Goal: Contribute content

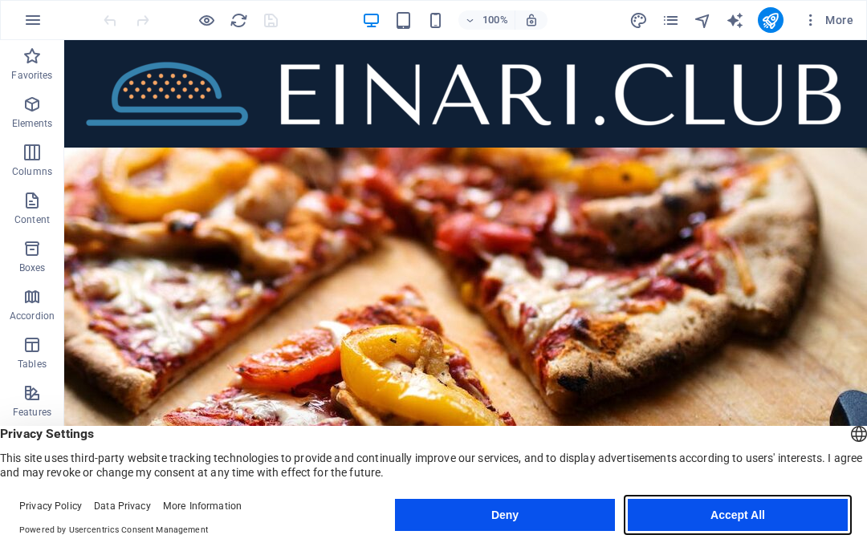
click at [783, 531] on button "Accept All" at bounding box center [737, 515] width 220 height 32
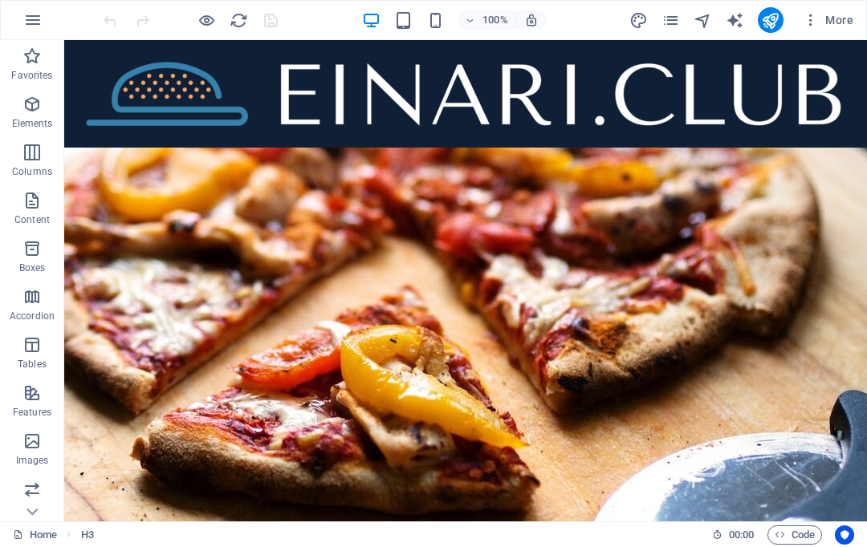
click at [672, 22] on icon "pages" at bounding box center [670, 20] width 18 height 18
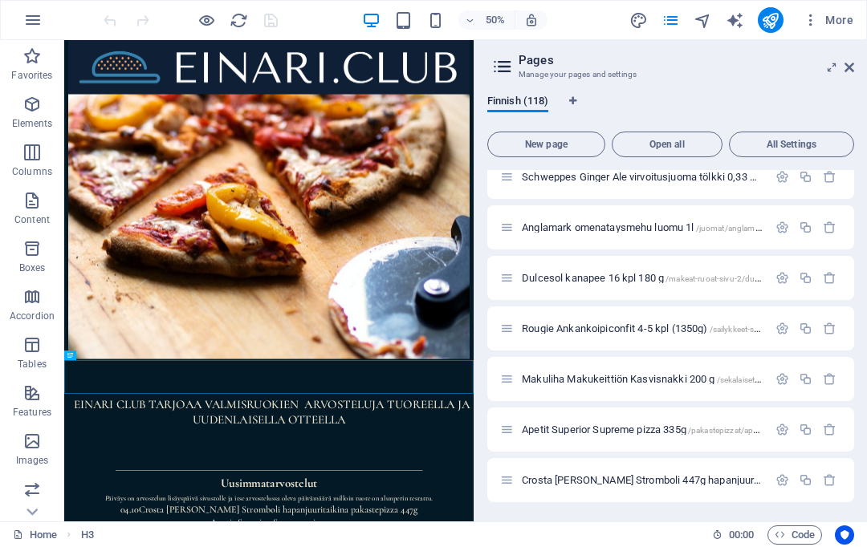
click at [640, 481] on span "Crosta [PERSON_NAME] Stromboli 447g hapanjuuritaikina pakastepizza /pakastepizz…" at bounding box center [847, 480] width 650 height 12
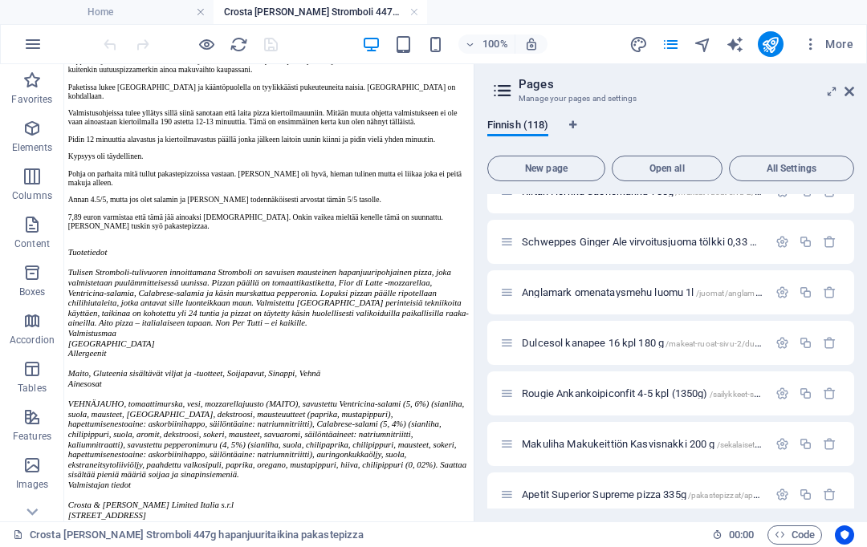
scroll to position [3344, 0]
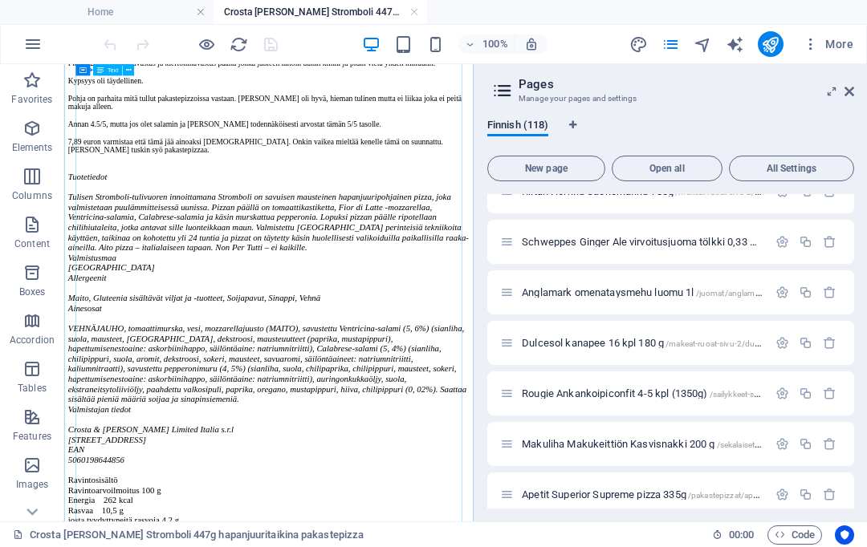
click at [164, 393] on div "[DATE] Tämä arvostelu aloittaa sarjan jossa testaan kalleimpia pakastepizzoja m…" at bounding box center [405, 373] width 669 height 1090
click at [159, 392] on div "[DATE] Tämä arvostelu aloittaa sarjan jossa testaan kalleimpia pakastepizzoja m…" at bounding box center [405, 373] width 669 height 1090
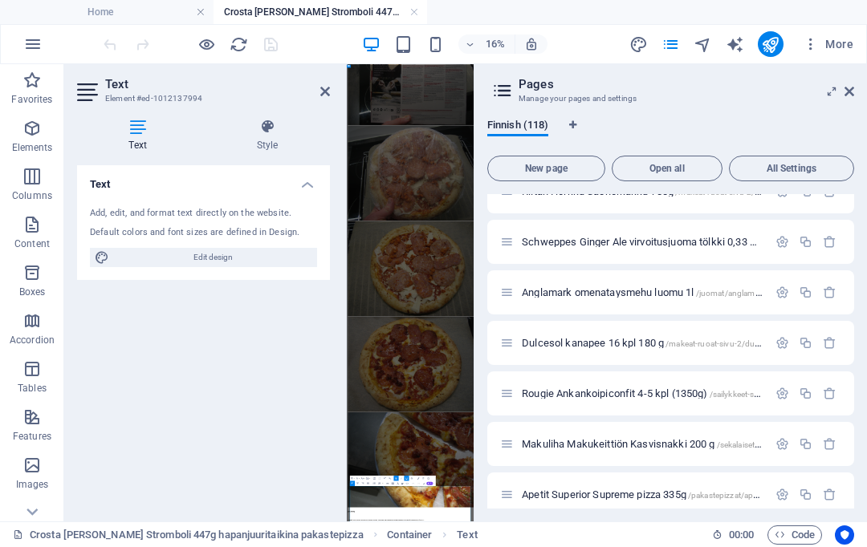
click at [327, 85] on link at bounding box center [325, 92] width 10 height 14
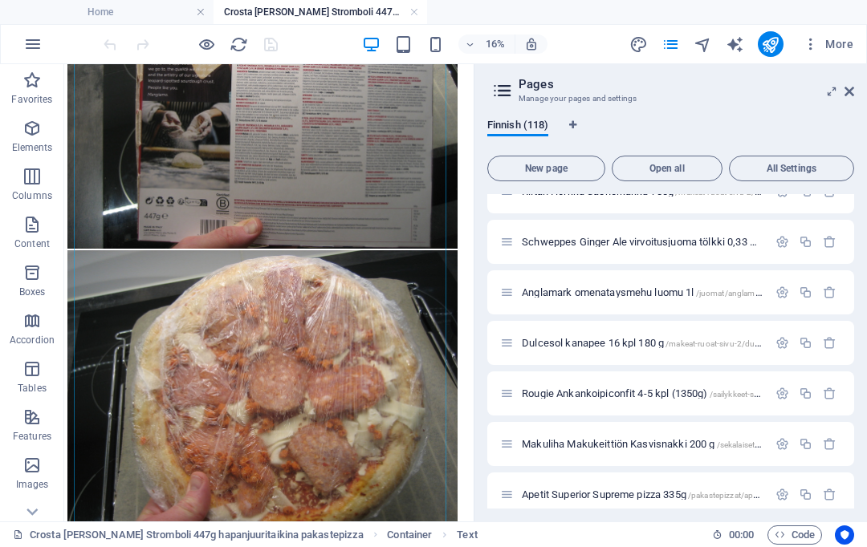
scroll to position [3962, 0]
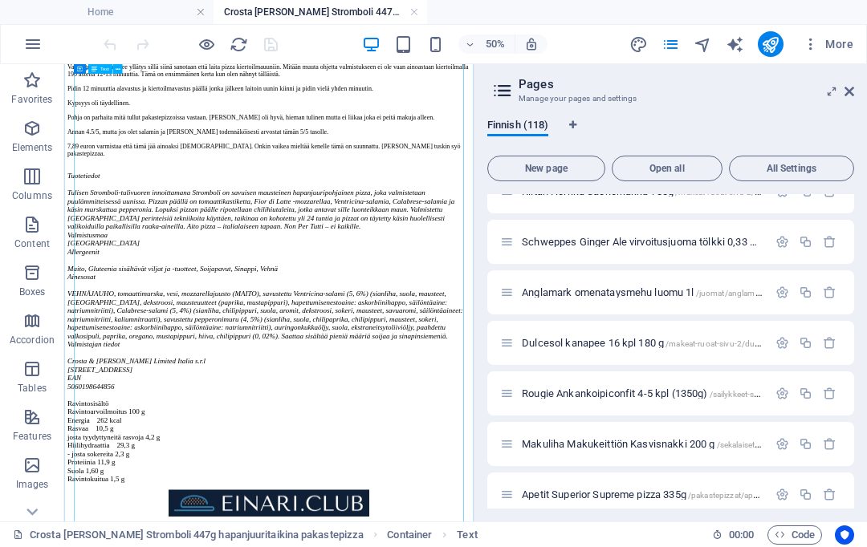
click at [120, 311] on div "[DATE] Tämä arvostelu aloittaa sarjan jossa testaan kalleimpia pakastepizzoja m…" at bounding box center [474, 397] width 806 height 1010
click at [157, 307] on div "[DATE] Tämä arvostelu aloittaa sarjan jossa testaan kalleimpia pakastepizzoja m…" at bounding box center [474, 397] width 806 height 1010
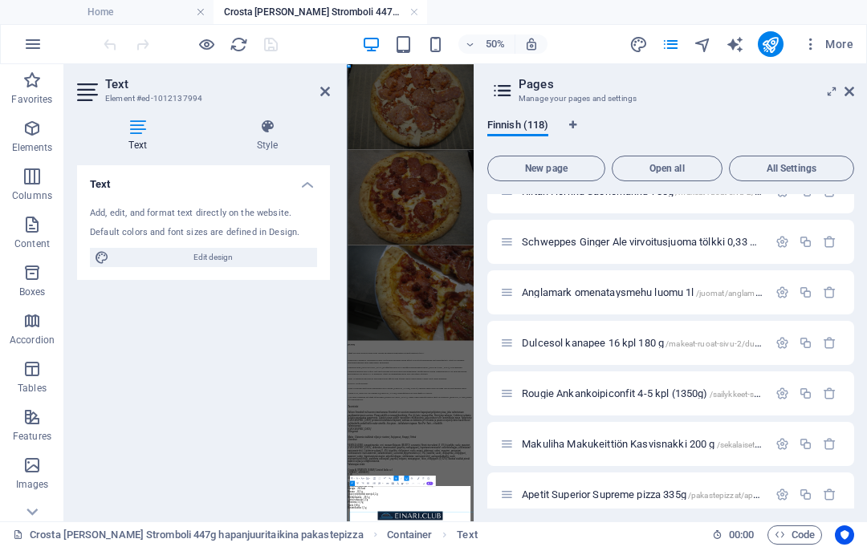
scroll to position [810, 0]
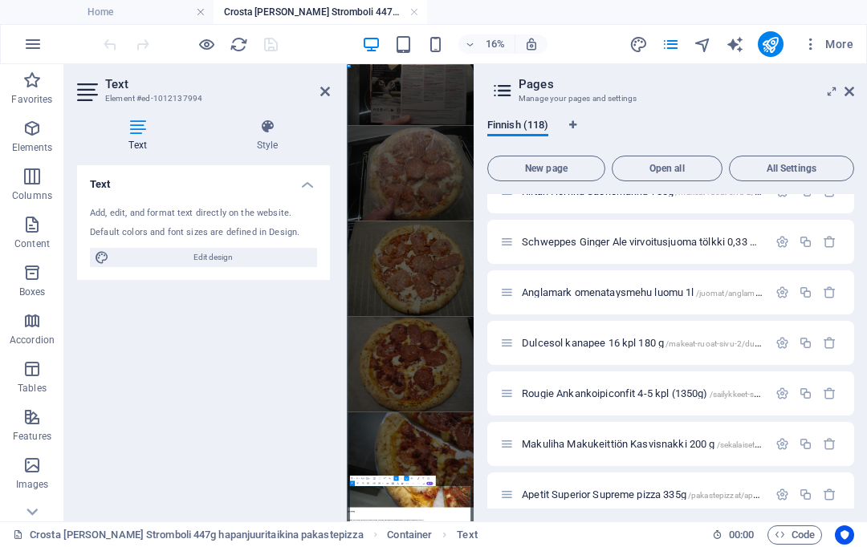
click at [325, 91] on icon at bounding box center [325, 91] width 10 height 13
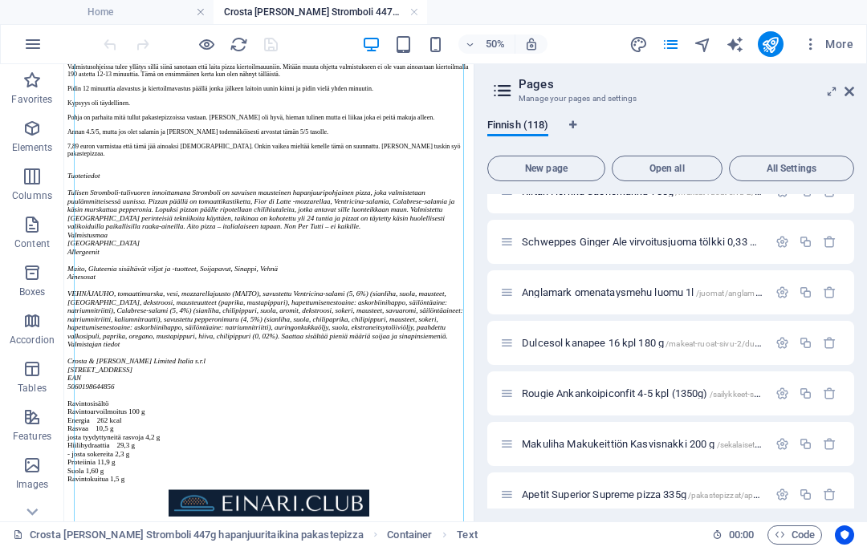
scroll to position [3933, 0]
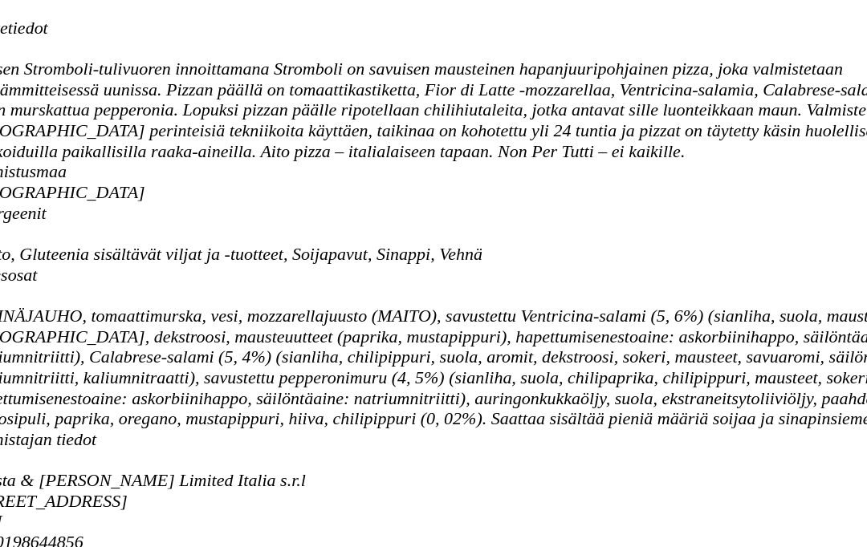
click at [67, 41] on div "[DATE] Tämä arvostelu aloittaa sarjan jossa testaan kalleimpia pakastepizzoja m…" at bounding box center [371, 89] width 806 height 1010
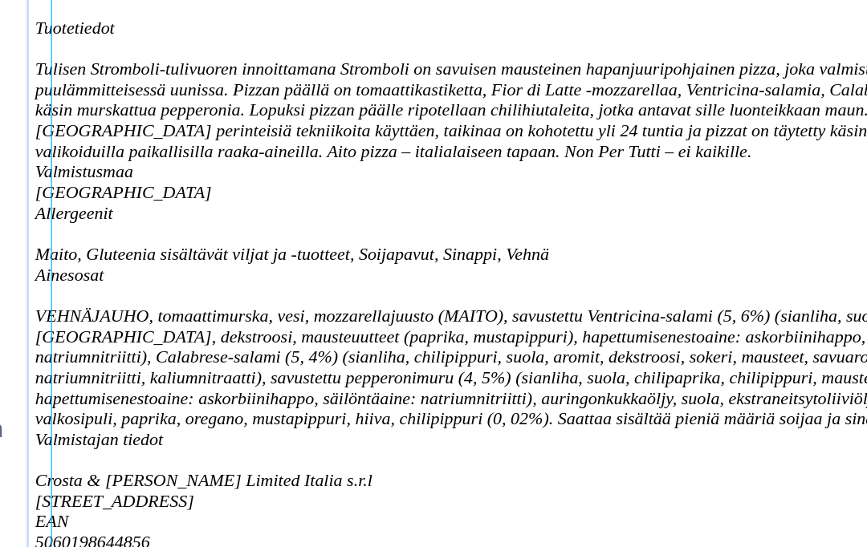
click at [175, 23] on div "[DATE] Tämä arvostelu aloittaa sarjan jossa testaan kalleimpia pakastepizzoja m…" at bounding box center [437, 89] width 806 height 1010
click at [257, 39] on div "[DATE] Tämä arvostelu aloittaa sarjan jossa testaan kalleimpia pakastepizzoja m…" at bounding box center [437, 89] width 806 height 1010
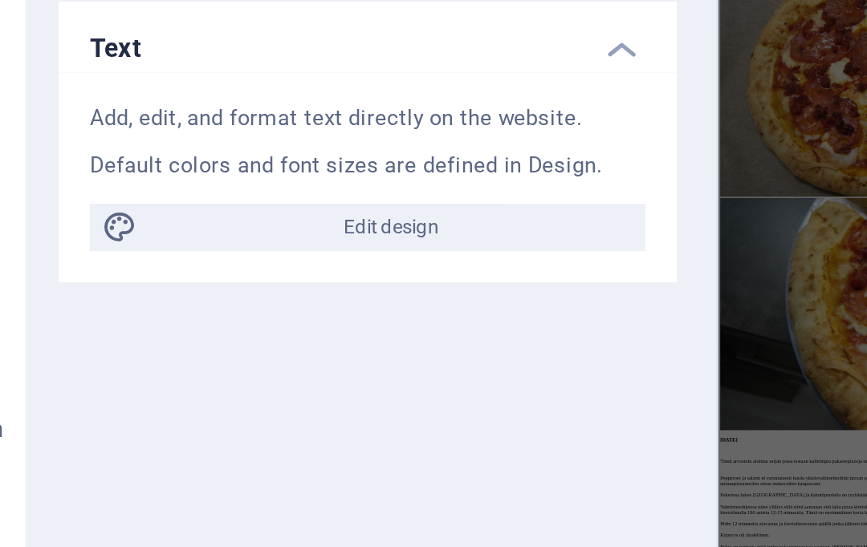
scroll to position [810, 0]
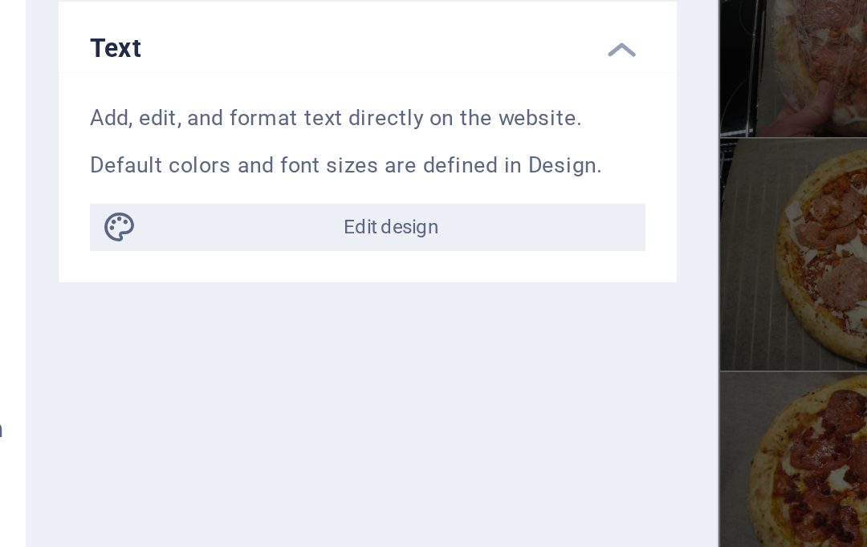
click at [252, 165] on h4 "Text" at bounding box center [203, 179] width 253 height 29
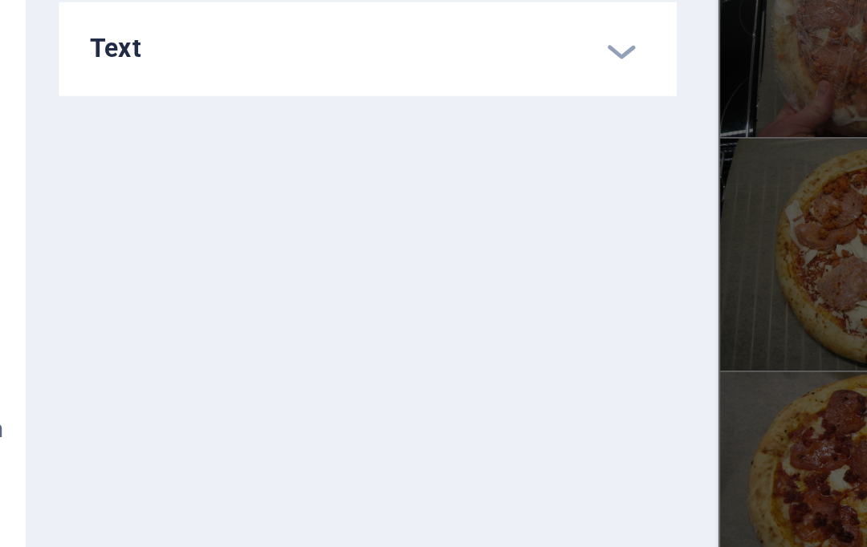
click at [254, 165] on h4 "Text" at bounding box center [203, 184] width 253 height 39
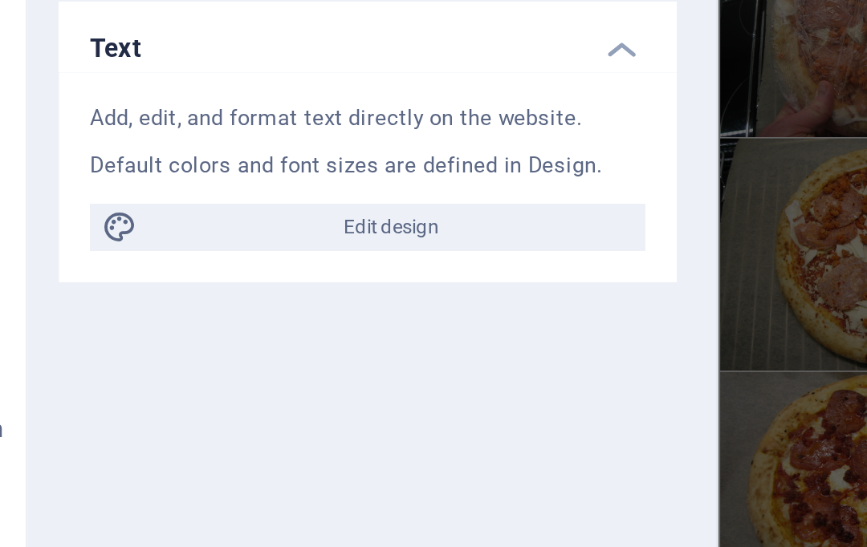
click at [251, 165] on h4 "Text" at bounding box center [203, 179] width 253 height 29
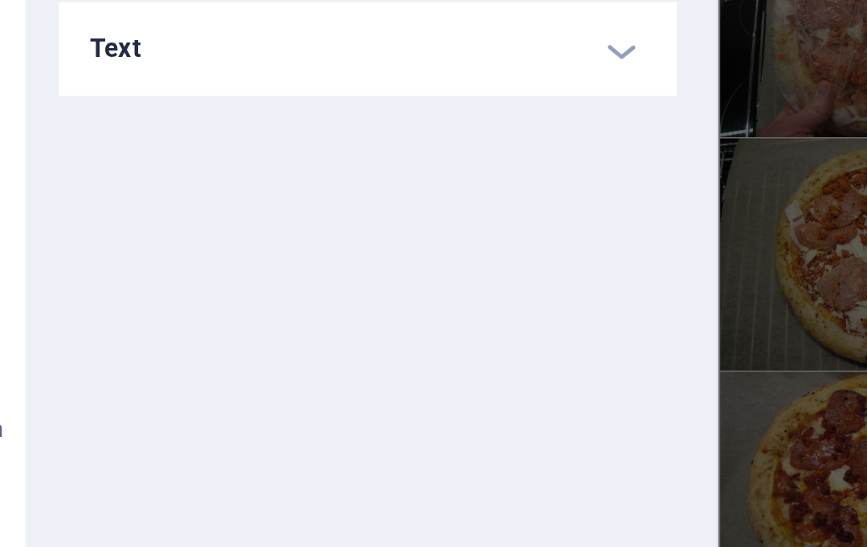
click at [248, 165] on h4 "Text" at bounding box center [203, 184] width 253 height 39
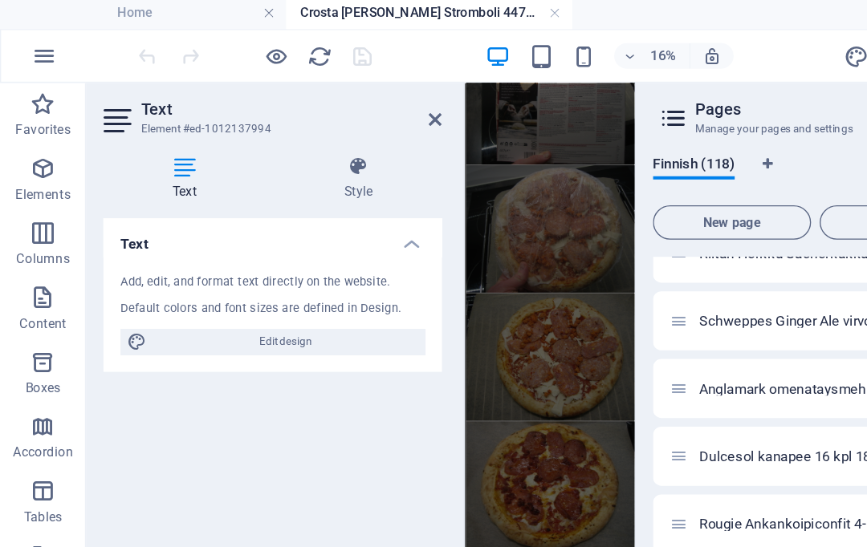
click at [321, 90] on icon at bounding box center [325, 91] width 10 height 13
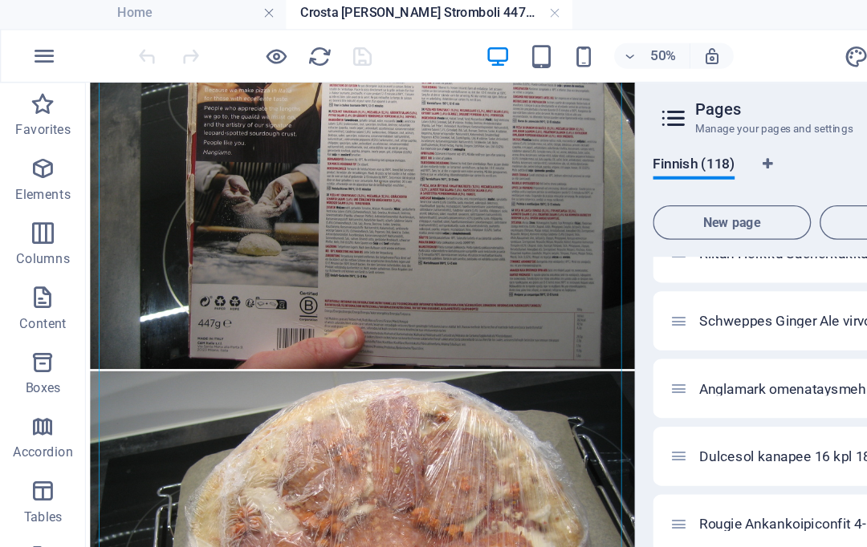
scroll to position [3962, 0]
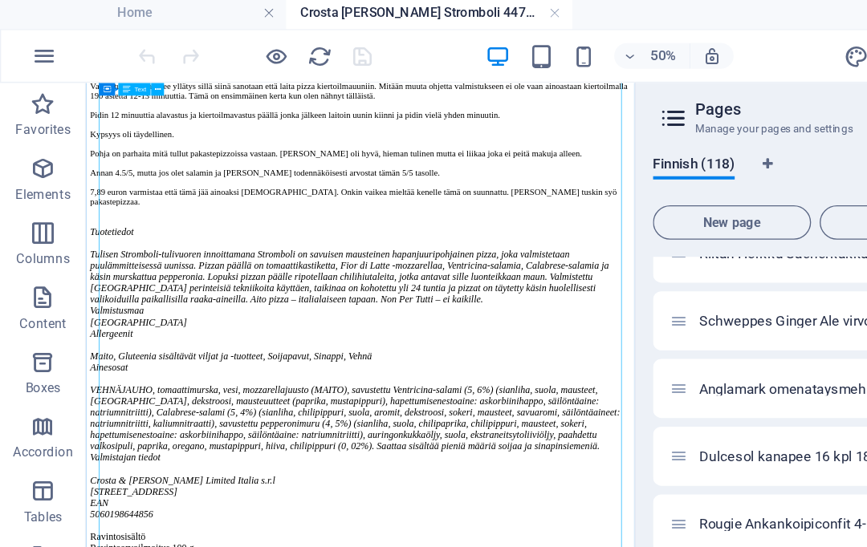
click at [535, 429] on div "[DATE] Tämä arvostelu aloittaa sarjan jossa testaan kalleimpia pakastepizzoja m…" at bounding box center [495, 416] width 806 height 1010
